Goal: Information Seeking & Learning: Learn about a topic

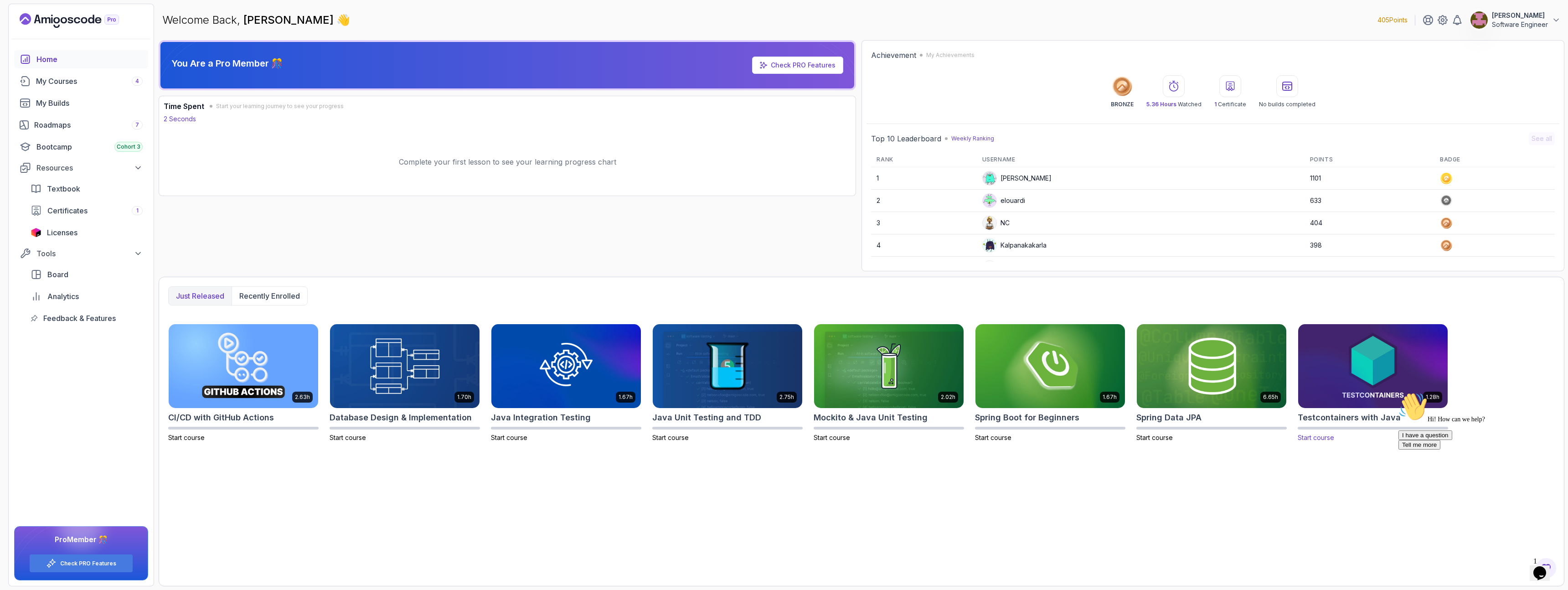
click at [1374, 389] on img at bounding box center [1372, 366] width 157 height 88
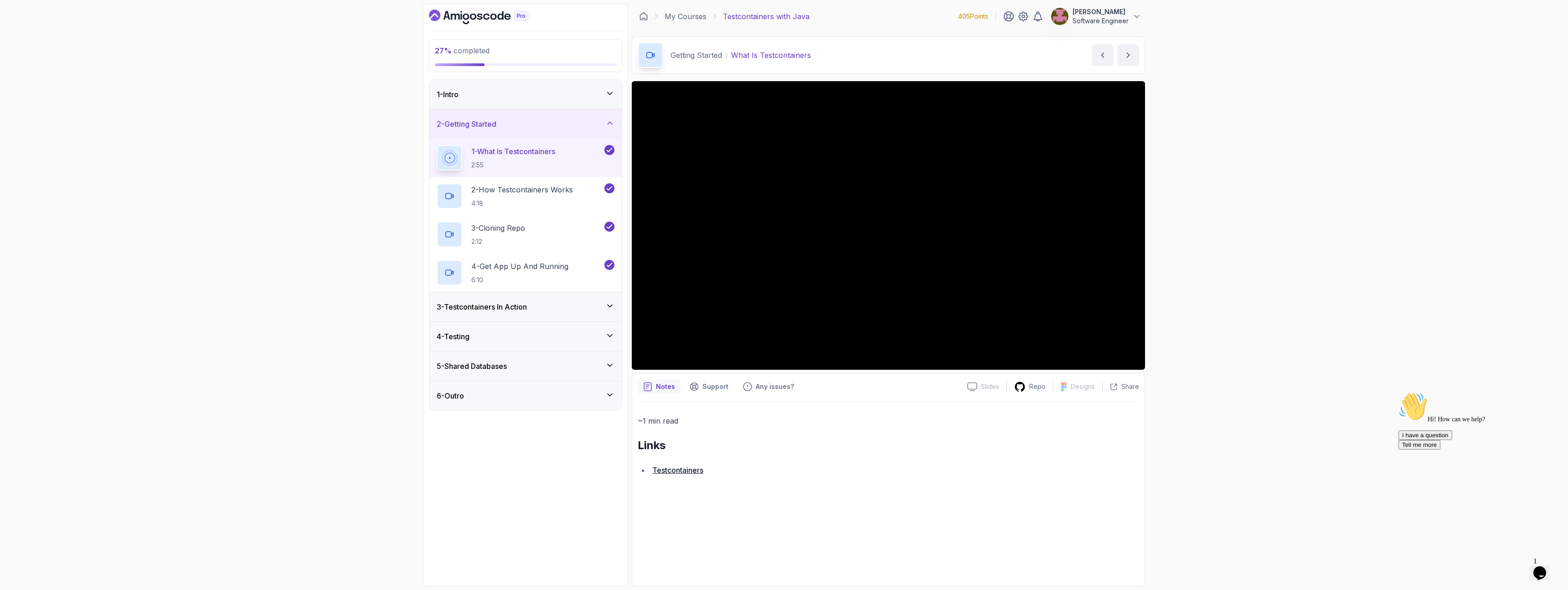
click at [611, 307] on icon at bounding box center [609, 306] width 9 height 9
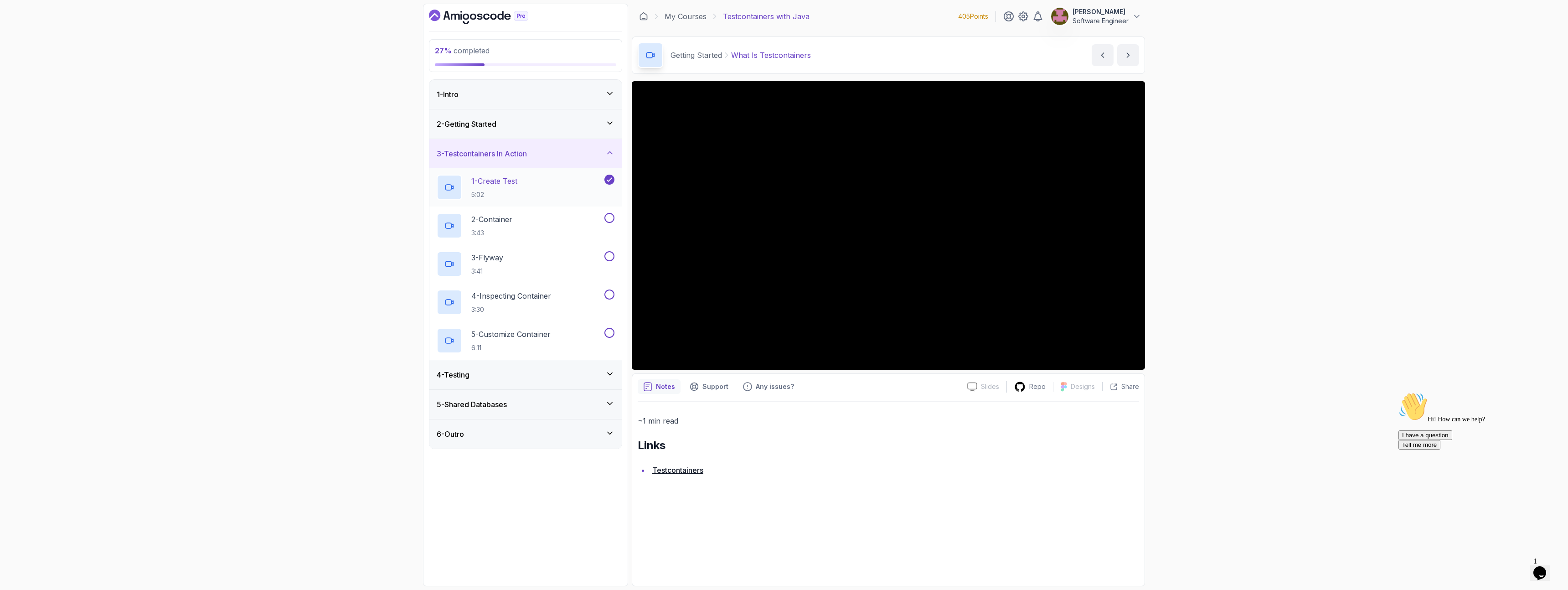
click at [518, 183] on p "1 - Create Test" at bounding box center [495, 181] width 46 height 11
click at [610, 375] on icon at bounding box center [610, 374] width 5 height 2
click at [612, 182] on icon at bounding box center [609, 182] width 9 height 9
